Goal: Information Seeking & Learning: Learn about a topic

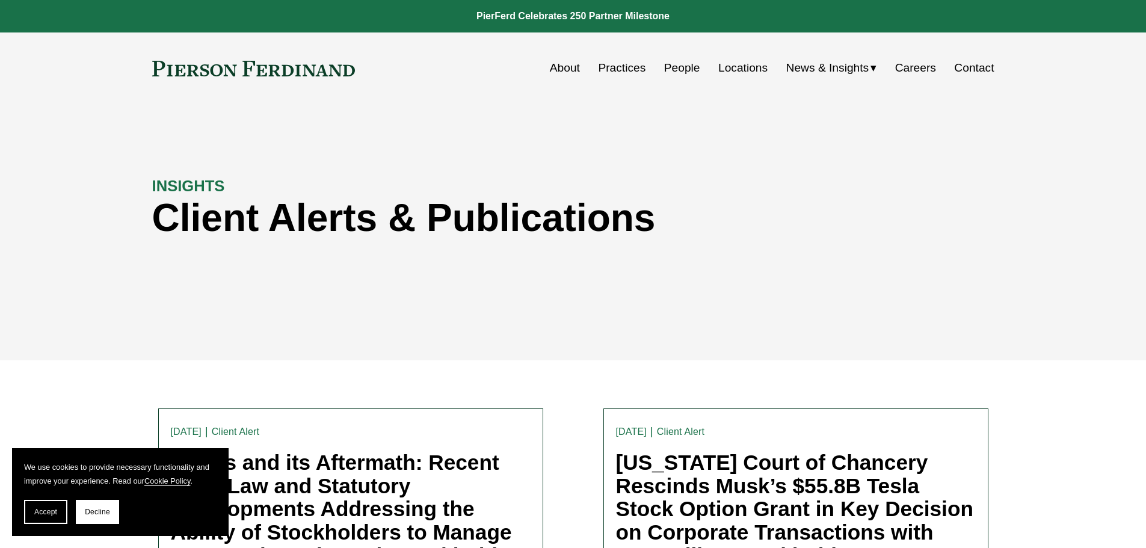
click at [679, 64] on link "People" at bounding box center [682, 68] width 36 height 23
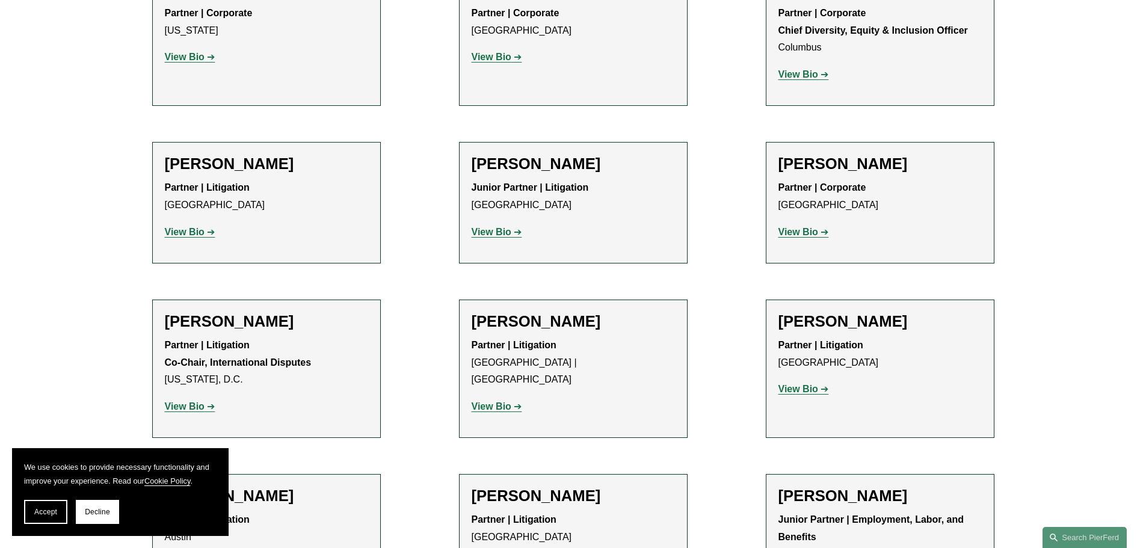
scroll to position [2227, 0]
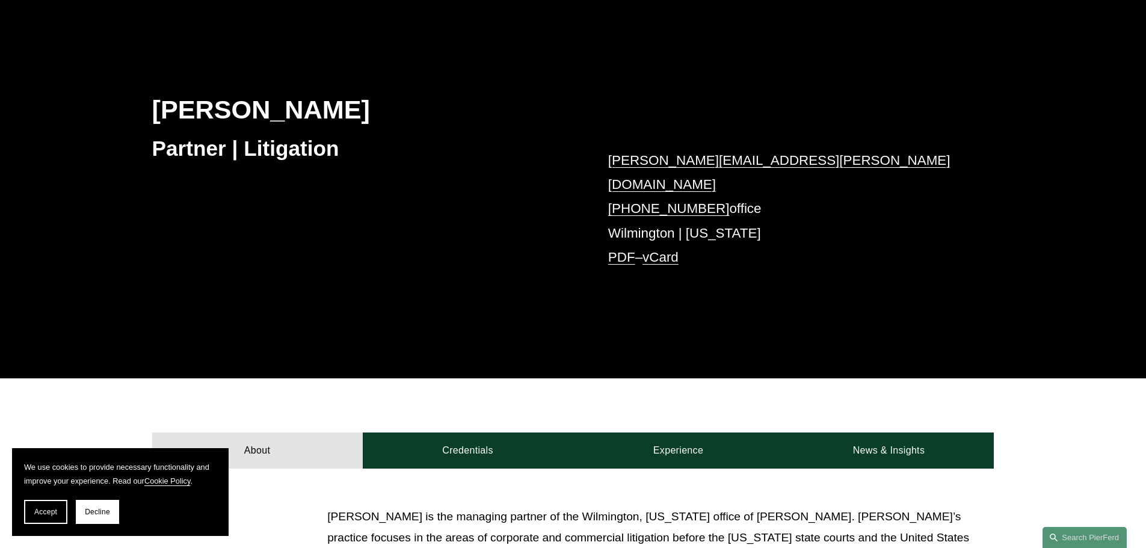
scroll to position [120, 0]
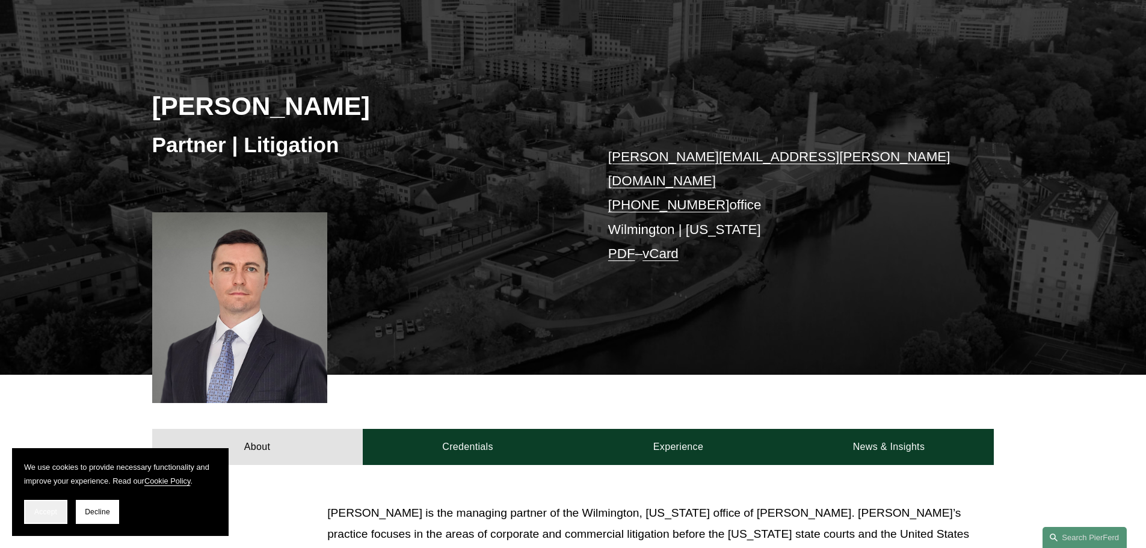
click at [50, 513] on span "Accept" at bounding box center [45, 512] width 23 height 8
